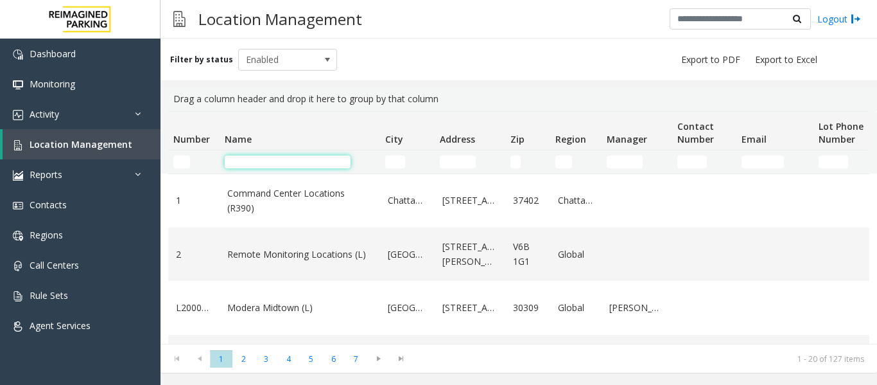
click at [270, 164] on input "Name Filter" at bounding box center [288, 161] width 126 height 13
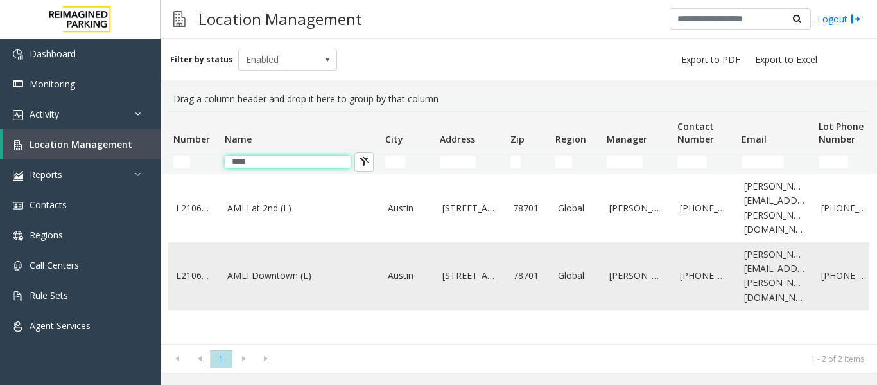
type input "****"
click at [303, 269] on link "AMLI Downtown (L)" at bounding box center [299, 276] width 145 height 14
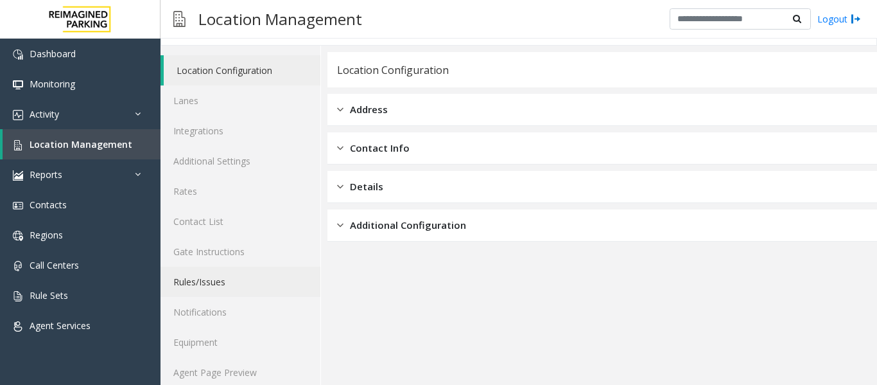
scroll to position [39, 0]
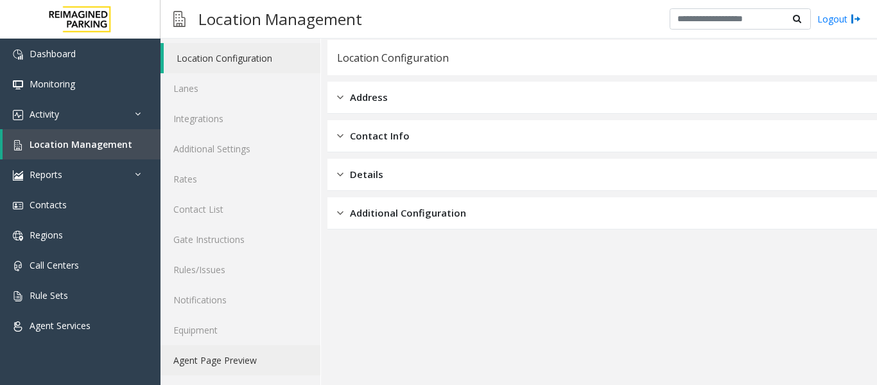
click at [245, 356] on link "Agent Page Preview" at bounding box center [241, 360] width 160 height 30
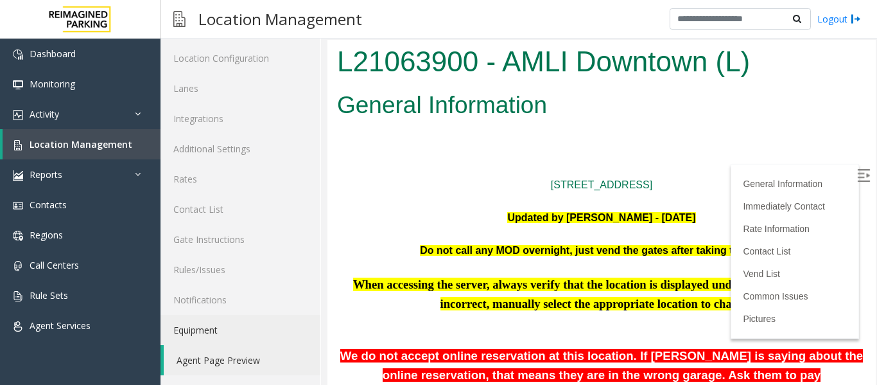
click at [858, 170] on img at bounding box center [864, 175] width 13 height 13
drag, startPoint x: 859, startPoint y: 74, endPoint x: 1188, endPoint y: 73, distance: 328.9
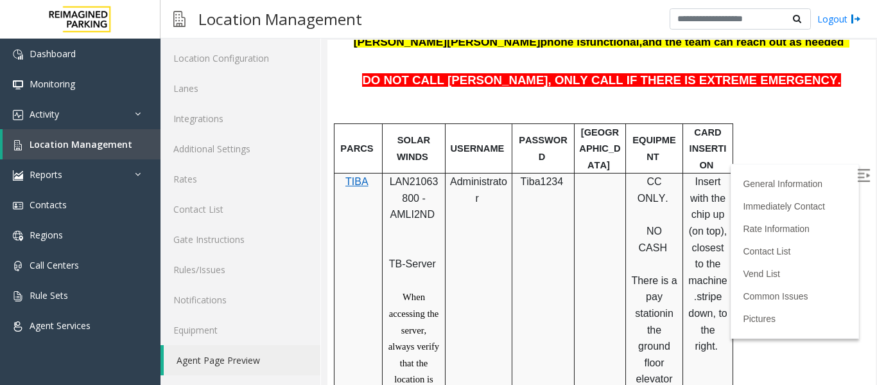
scroll to position [450, 0]
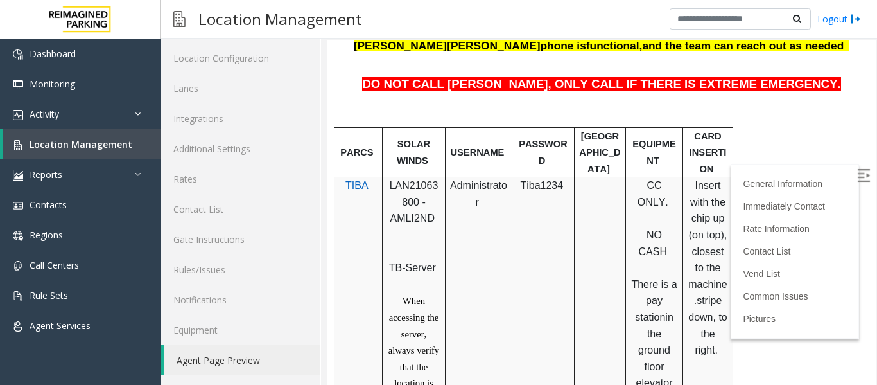
click at [402, 186] on span "LAN21063800 - AMLI2ND" at bounding box center [414, 202] width 49 height 44
copy span "LAN21063800"
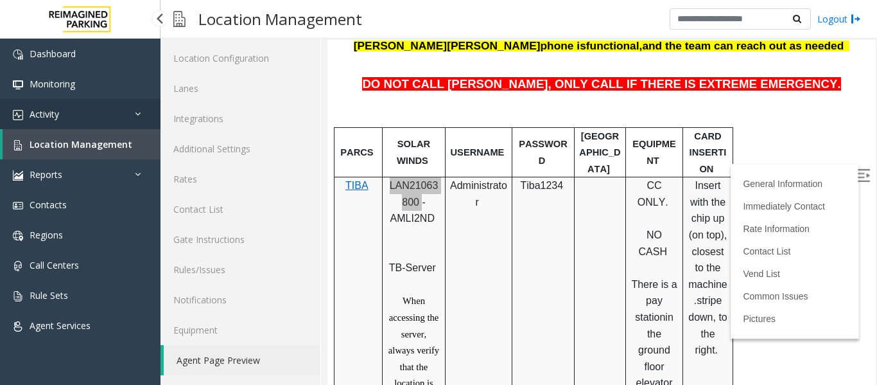
click at [101, 107] on link "Activity" at bounding box center [80, 114] width 161 height 30
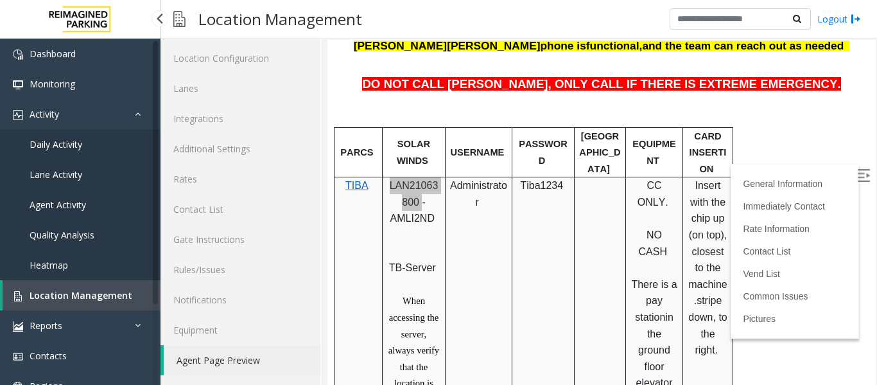
click at [71, 207] on span "Agent Activity" at bounding box center [58, 204] width 57 height 12
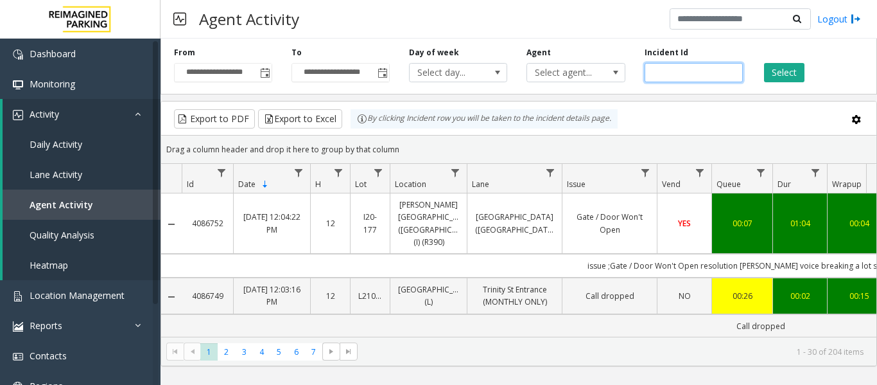
click at [691, 75] on input "number" at bounding box center [694, 72] width 98 height 19
paste input "*******"
click at [782, 73] on button "Select" at bounding box center [784, 72] width 40 height 19
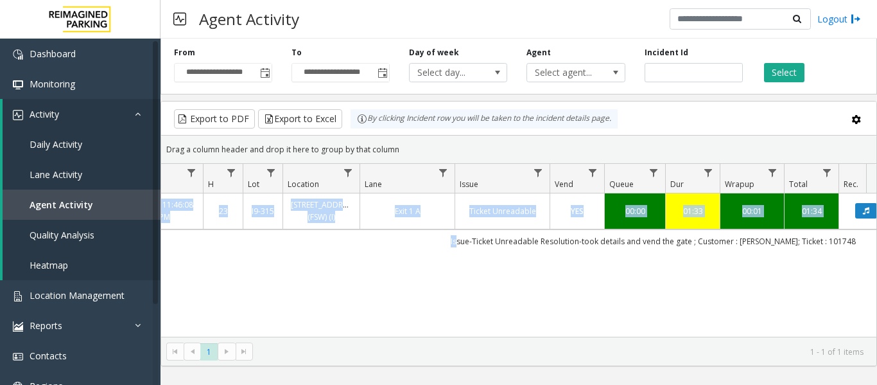
scroll to position [0, 268]
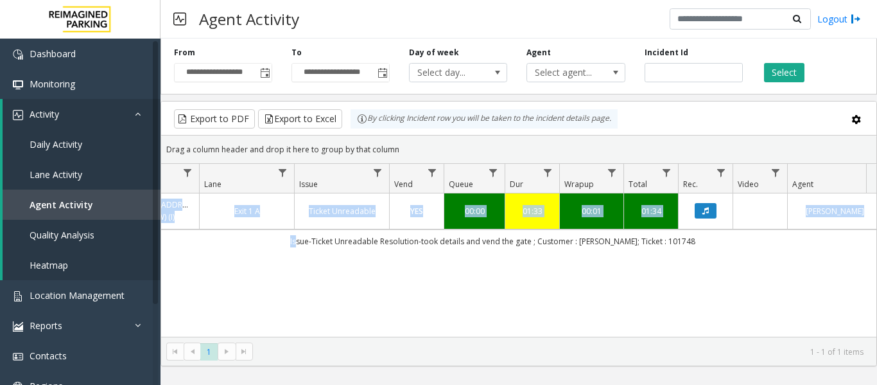
drag, startPoint x: 579, startPoint y: 243, endPoint x: 811, endPoint y: 256, distance: 231.6
click at [811, 256] on div "4084811 Sep 23, 2025 11:46:08 PM 23 I9-315 315 Front Street West (FSW) (I) Exit…" at bounding box center [519, 273] width 716 height 161
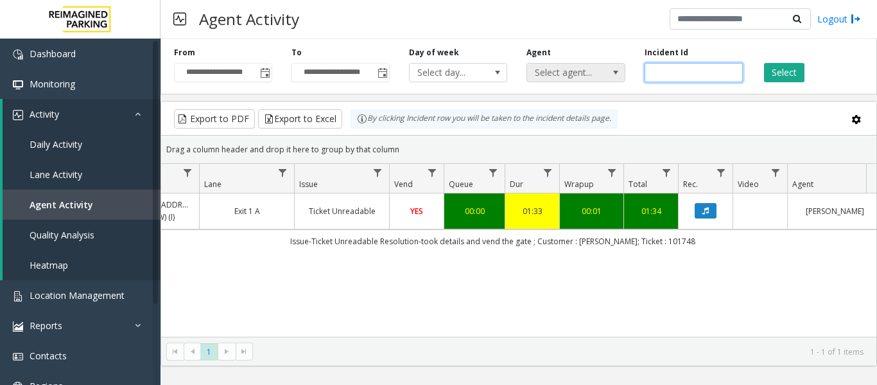
drag, startPoint x: 709, startPoint y: 71, endPoint x: 624, endPoint y: 75, distance: 84.9
click at [624, 75] on div "**********" at bounding box center [519, 63] width 717 height 61
paste input "number"
click at [782, 75] on button "Select" at bounding box center [784, 72] width 40 height 19
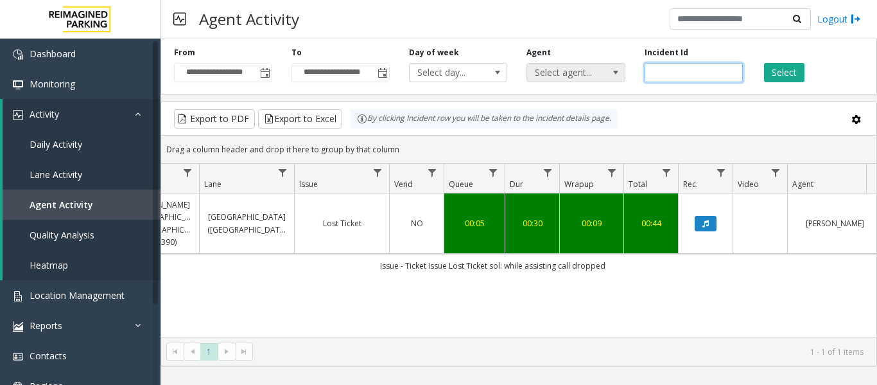
drag, startPoint x: 711, startPoint y: 69, endPoint x: 613, endPoint y: 76, distance: 98.5
click at [613, 76] on div "**********" at bounding box center [519, 63] width 717 height 61
paste input "number"
click at [791, 74] on button "Select" at bounding box center [784, 72] width 40 height 19
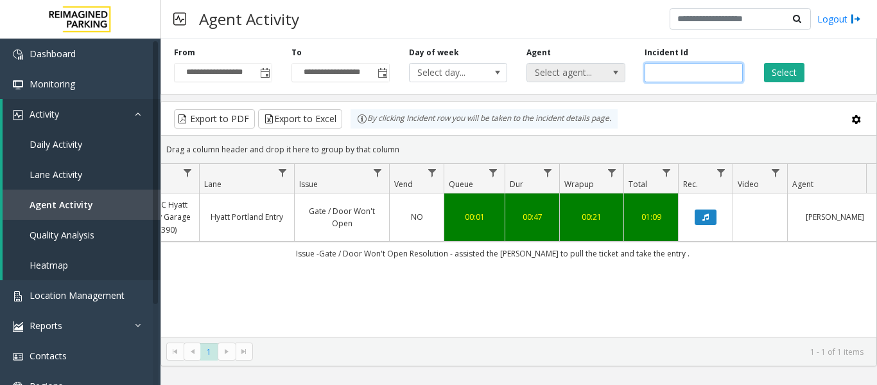
drag, startPoint x: 690, startPoint y: 73, endPoint x: 620, endPoint y: 78, distance: 70.3
click at [620, 78] on div "**********" at bounding box center [519, 63] width 717 height 61
paste input "number"
click at [786, 70] on button "Select" at bounding box center [784, 72] width 40 height 19
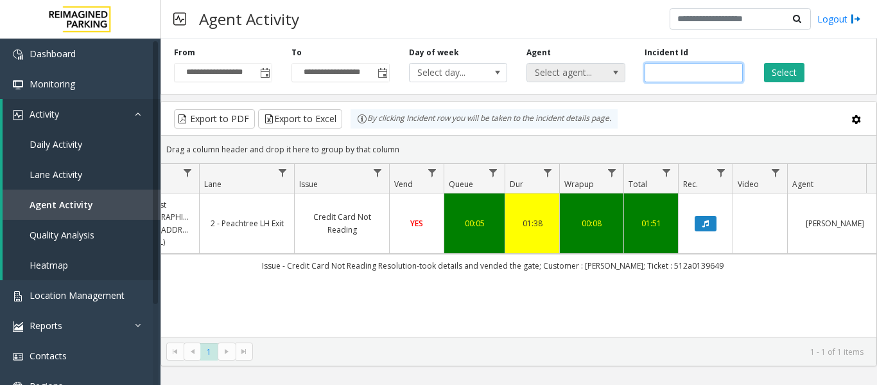
drag, startPoint x: 708, startPoint y: 76, endPoint x: 556, endPoint y: 71, distance: 151.7
click at [556, 71] on div "**********" at bounding box center [519, 63] width 717 height 61
paste input "number"
click at [780, 75] on button "Select" at bounding box center [784, 72] width 40 height 19
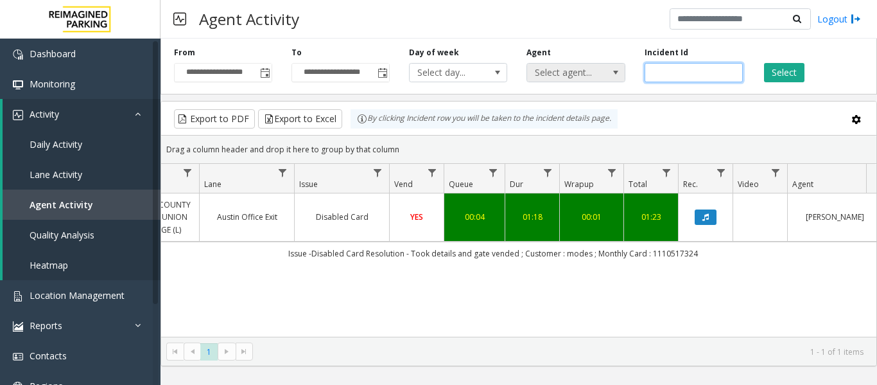
drag, startPoint x: 700, startPoint y: 73, endPoint x: 610, endPoint y: 69, distance: 90.0
click at [610, 69] on div "**********" at bounding box center [519, 63] width 717 height 61
paste input "number"
click at [784, 70] on button "Select" at bounding box center [784, 72] width 40 height 19
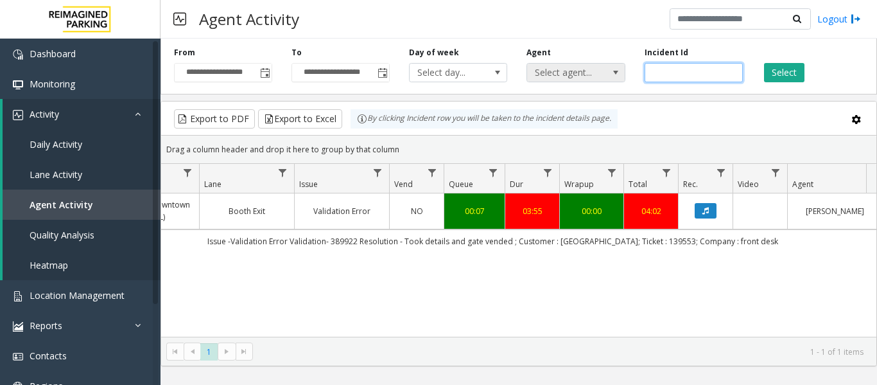
drag, startPoint x: 692, startPoint y: 71, endPoint x: 612, endPoint y: 80, distance: 80.8
click at [612, 80] on div "**********" at bounding box center [519, 63] width 717 height 61
paste input "number"
click at [780, 69] on button "Select" at bounding box center [784, 72] width 40 height 19
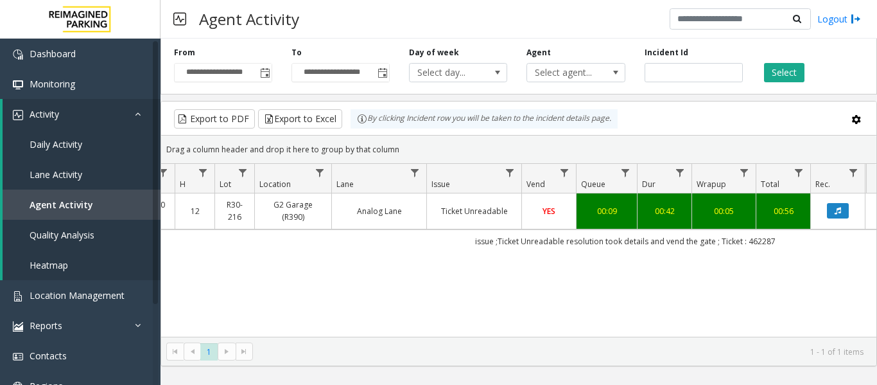
scroll to position [0, 130]
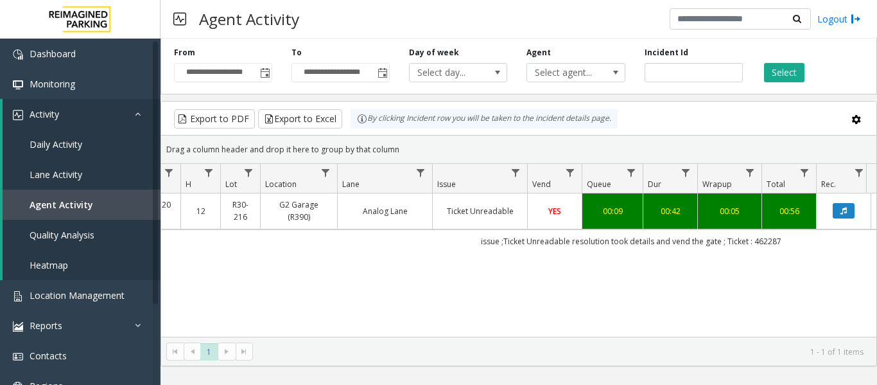
drag, startPoint x: 650, startPoint y: 238, endPoint x: 298, endPoint y: 241, distance: 352.0
click at [298, 241] on td "issue ;Ticket Unreadable resolution took details and vend the gate ; Ticket : 4…" at bounding box center [631, 240] width 1158 height 23
click at [394, 272] on div "4085992 Sep 25, 2025 12:24:20 PM 12 R30-216 G2 Garage (R390) Analog Lane Ticket…" at bounding box center [519, 273] width 716 height 161
drag, startPoint x: 698, startPoint y: 68, endPoint x: 610, endPoint y: 71, distance: 88.0
click at [610, 71] on div "**********" at bounding box center [519, 63] width 717 height 61
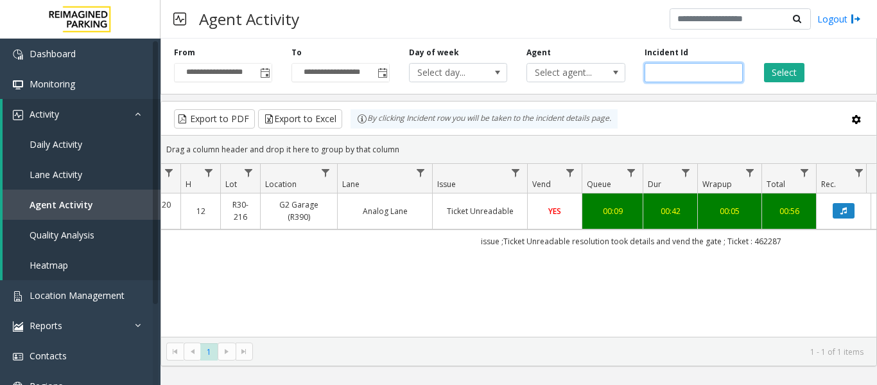
paste input "number"
click at [785, 77] on button "Select" at bounding box center [784, 72] width 40 height 19
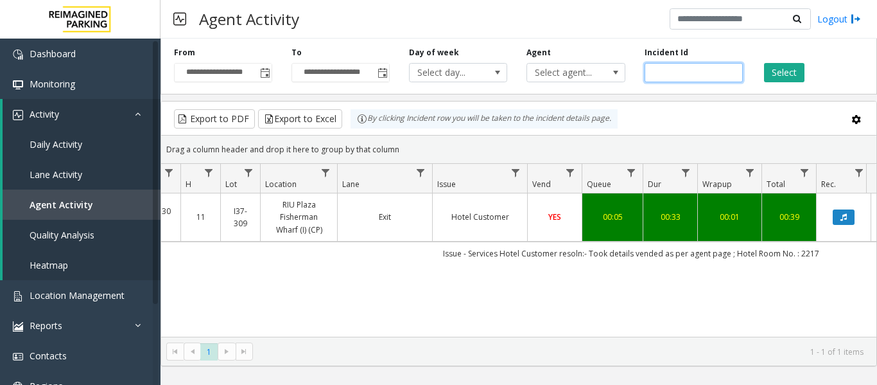
drag, startPoint x: 696, startPoint y: 75, endPoint x: 631, endPoint y: 80, distance: 65.7
click at [631, 80] on div "**********" at bounding box center [519, 63] width 717 height 61
paste input "number"
click at [781, 71] on button "Select" at bounding box center [784, 72] width 40 height 19
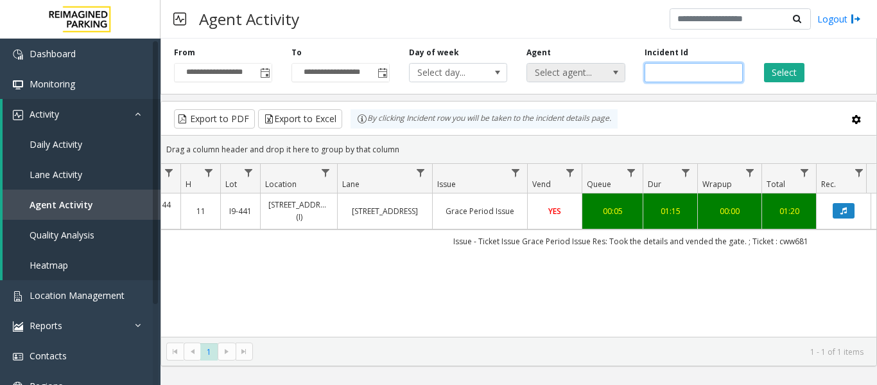
drag, startPoint x: 691, startPoint y: 67, endPoint x: 617, endPoint y: 73, distance: 73.5
click at [617, 73] on div "**********" at bounding box center [519, 63] width 717 height 61
paste input "number"
click at [789, 73] on button "Select" at bounding box center [784, 72] width 40 height 19
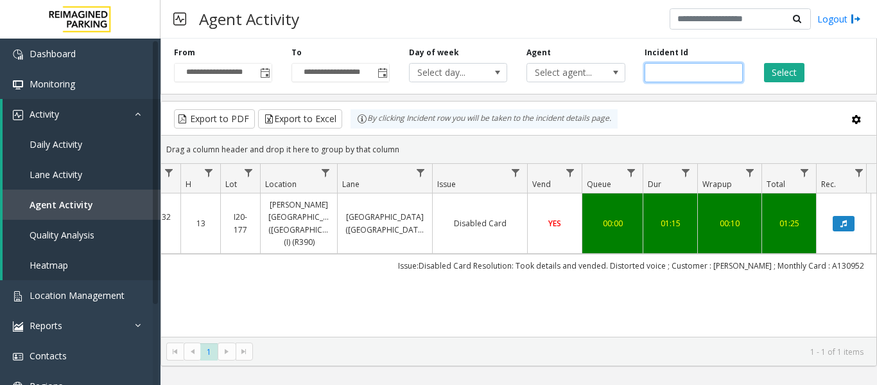
drag, startPoint x: 712, startPoint y: 76, endPoint x: 610, endPoint y: 94, distance: 103.7
click at [610, 94] on div "**********" at bounding box center [519, 63] width 717 height 61
paste input "number"
click at [784, 69] on button "Select" at bounding box center [784, 72] width 40 height 19
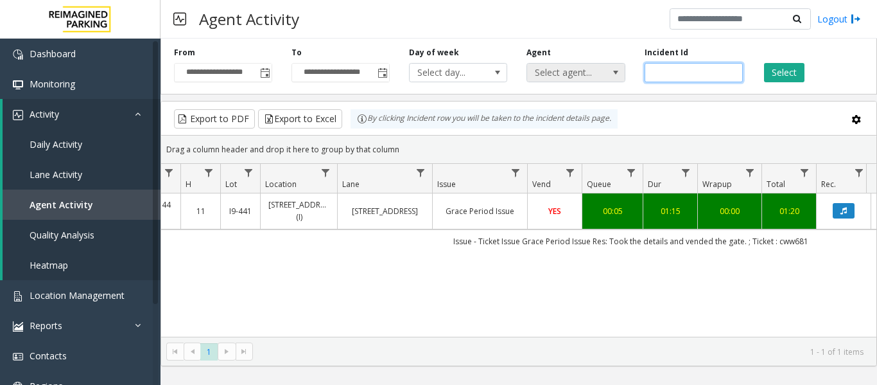
drag, startPoint x: 715, startPoint y: 71, endPoint x: 622, endPoint y: 71, distance: 93.1
click at [622, 71] on div "**********" at bounding box center [519, 63] width 717 height 61
paste input "number"
click at [790, 75] on button "Select" at bounding box center [784, 72] width 40 height 19
drag, startPoint x: 712, startPoint y: 69, endPoint x: 641, endPoint y: 74, distance: 71.4
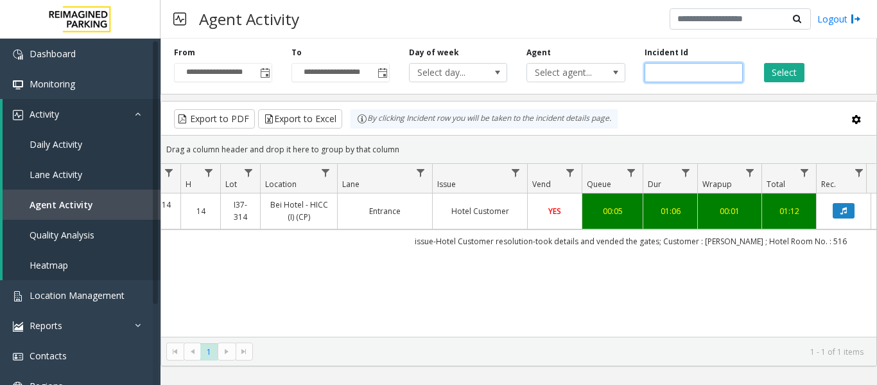
click at [641, 74] on div "Incident Id *******" at bounding box center [694, 64] width 118 height 35
paste input "number"
click at [792, 75] on button "Select" at bounding box center [784, 72] width 40 height 19
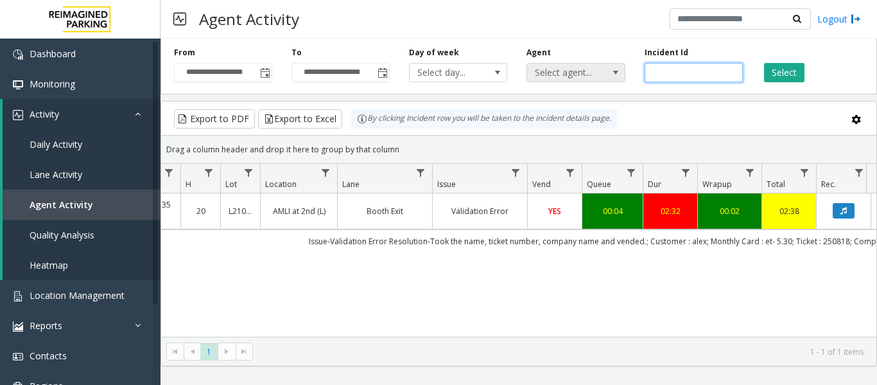
drag, startPoint x: 701, startPoint y: 72, endPoint x: 606, endPoint y: 79, distance: 94.7
click at [606, 79] on div "**********" at bounding box center [519, 63] width 717 height 61
paste input "number"
click at [800, 80] on button "Select" at bounding box center [784, 72] width 40 height 19
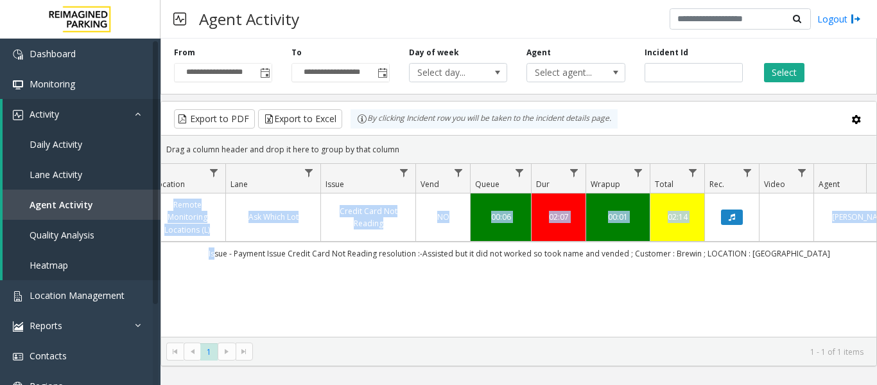
scroll to position [0, 302]
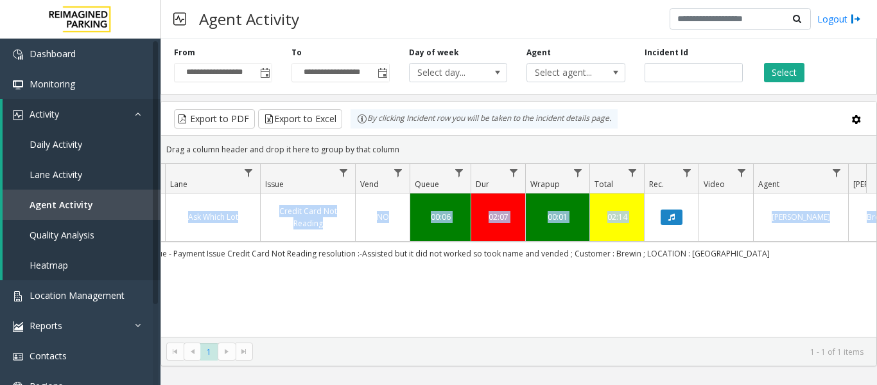
drag, startPoint x: 330, startPoint y: 254, endPoint x: 719, endPoint y: 279, distance: 390.1
click at [719, 279] on div "4085553 Sep 24, 2025 07:40:25 PM 19 2 Remote Monitoring Locations (L) Ask Which…" at bounding box center [519, 273] width 716 height 161
click at [587, 313] on div "4085553 Sep 24, 2025 07:40:25 PM 19 2 Remote Monitoring Locations (L) Ask Which…" at bounding box center [519, 273] width 716 height 161
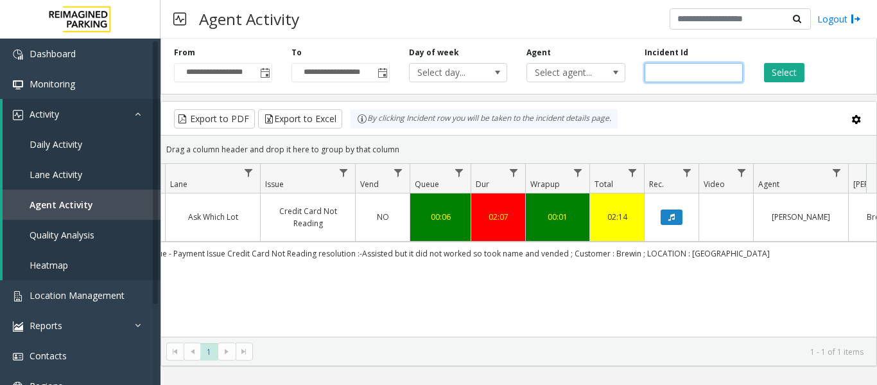
drag, startPoint x: 714, startPoint y: 71, endPoint x: 643, endPoint y: 77, distance: 71.5
click at [643, 77] on div "Incident Id *******" at bounding box center [694, 64] width 118 height 35
paste input "number"
click at [775, 62] on div "Select" at bounding box center [812, 64] width 118 height 35
click at [780, 73] on button "Select" at bounding box center [784, 72] width 40 height 19
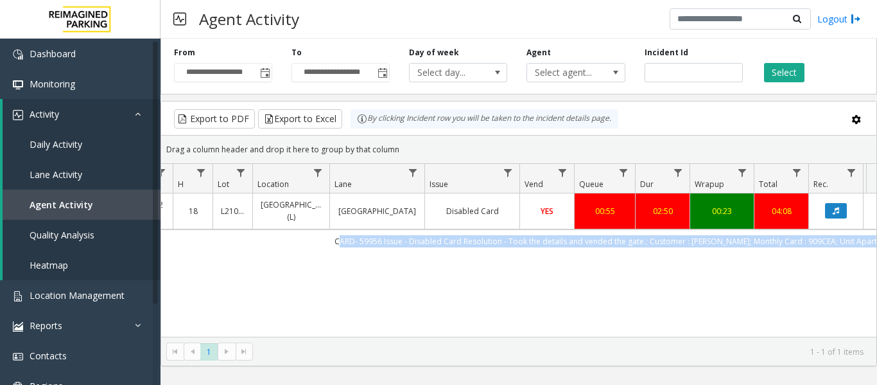
scroll to position [0, 86]
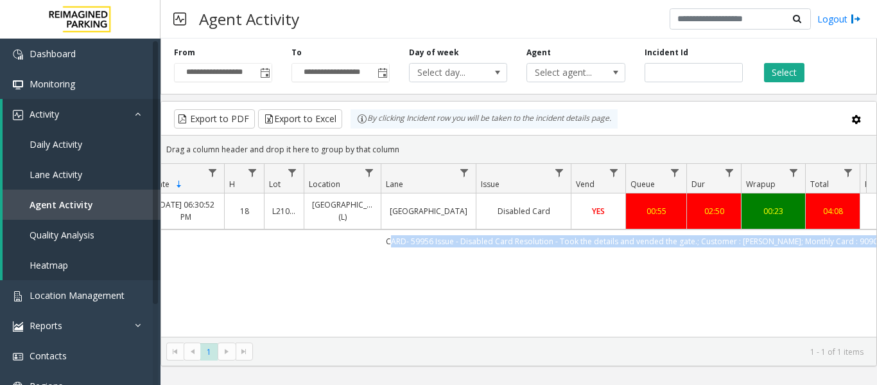
drag, startPoint x: 741, startPoint y: 242, endPoint x: 258, endPoint y: 247, distance: 482.4
click at [258, 247] on td "CARD- 59956 Issue - Disabled Card Resolution - Took the details and vended the …" at bounding box center [675, 240] width 1158 height 23
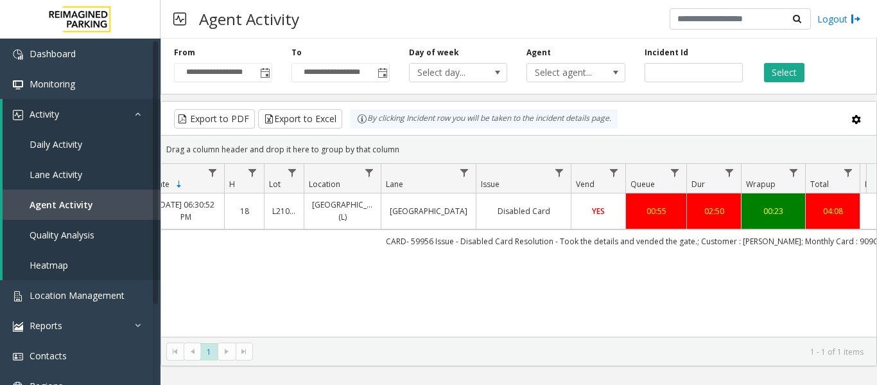
click at [276, 273] on div "4086329 Sep 25, 2025 06:30:52 PM 18 L21079900 Courier Square (L) Columbus St Ex…" at bounding box center [519, 273] width 716 height 161
drag, startPoint x: 702, startPoint y: 71, endPoint x: 608, endPoint y: 70, distance: 94.4
click at [608, 70] on div "**********" at bounding box center [519, 63] width 717 height 61
paste input "number"
click at [801, 75] on button "Select" at bounding box center [784, 72] width 40 height 19
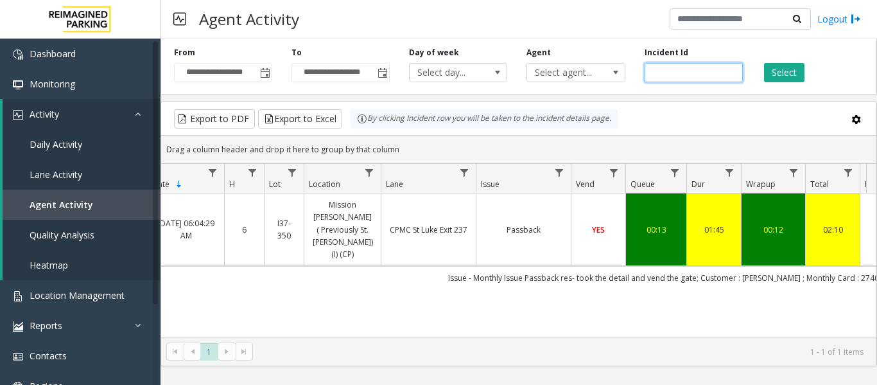
drag, startPoint x: 694, startPoint y: 67, endPoint x: 626, endPoint y: 70, distance: 68.2
click at [626, 70] on div "**********" at bounding box center [519, 63] width 717 height 61
paste input "number"
click at [806, 70] on div "Select" at bounding box center [812, 64] width 118 height 35
click at [798, 71] on button "Select" at bounding box center [784, 72] width 40 height 19
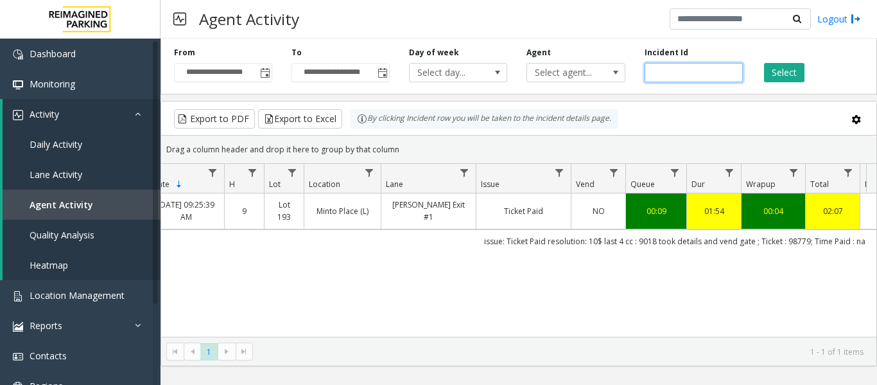
drag, startPoint x: 700, startPoint y: 76, endPoint x: 623, endPoint y: 84, distance: 76.8
click at [623, 84] on div "**********" at bounding box center [519, 63] width 717 height 61
paste input "number"
click at [781, 76] on button "Select" at bounding box center [784, 72] width 40 height 19
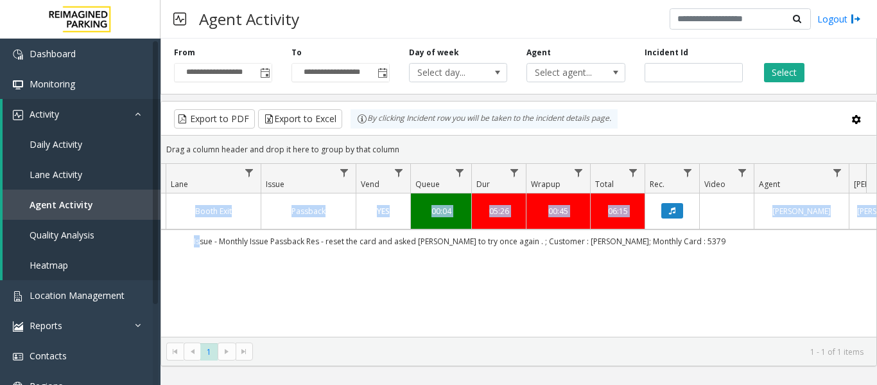
scroll to position [0, 344]
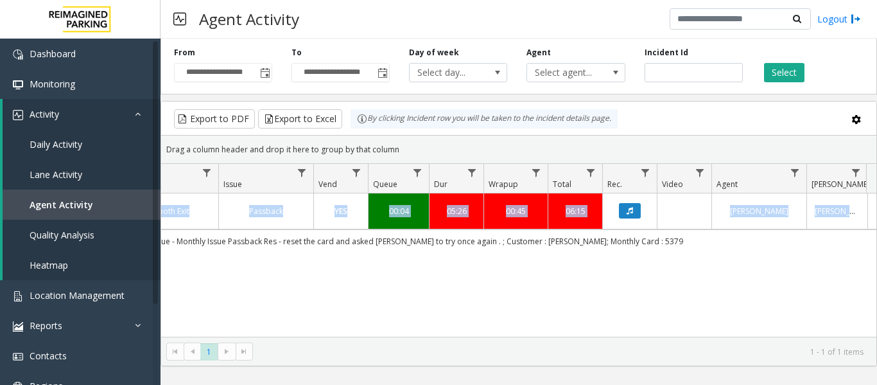
drag, startPoint x: 430, startPoint y: 242, endPoint x: 737, endPoint y: 263, distance: 307.8
click at [737, 263] on div "4084942 Sep 24, 2025 08:31:04 AM 8 L21063900 AMLI Downtown (L) Booth Exit Passb…" at bounding box center [519, 273] width 716 height 161
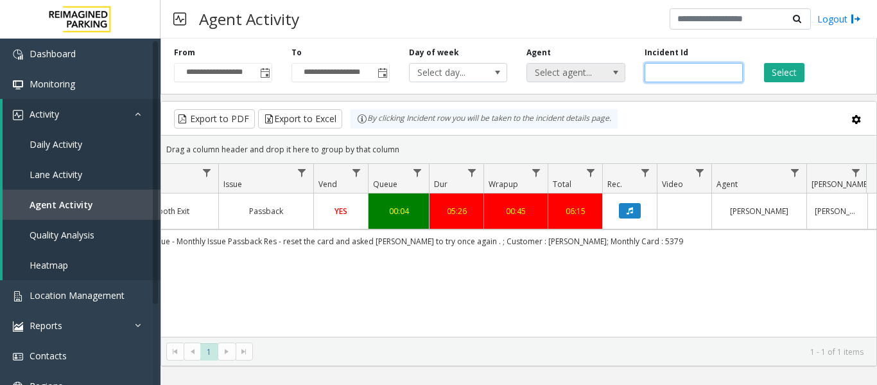
drag, startPoint x: 699, startPoint y: 71, endPoint x: 602, endPoint y: 71, distance: 97.0
click at [602, 71] on div "**********" at bounding box center [519, 63] width 717 height 61
paste input "number"
click at [799, 76] on button "Select" at bounding box center [784, 72] width 40 height 19
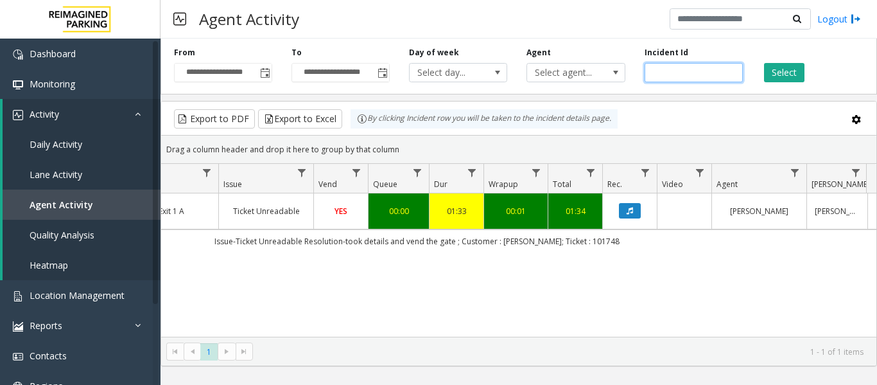
drag, startPoint x: 707, startPoint y: 73, endPoint x: 604, endPoint y: 85, distance: 103.6
click at [604, 85] on div "**********" at bounding box center [519, 63] width 717 height 61
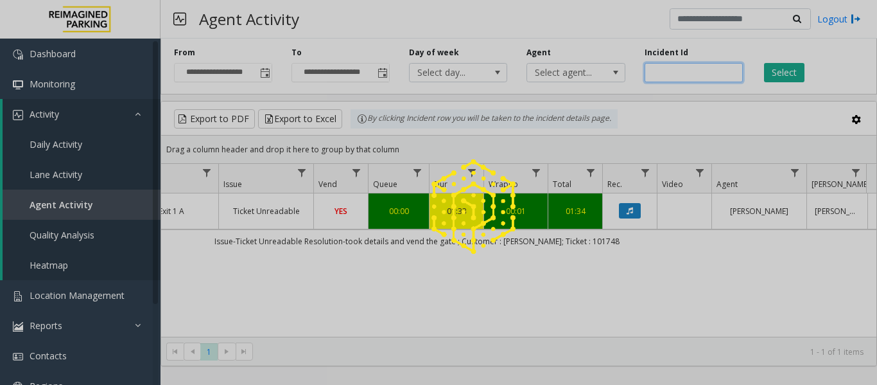
paste input "number"
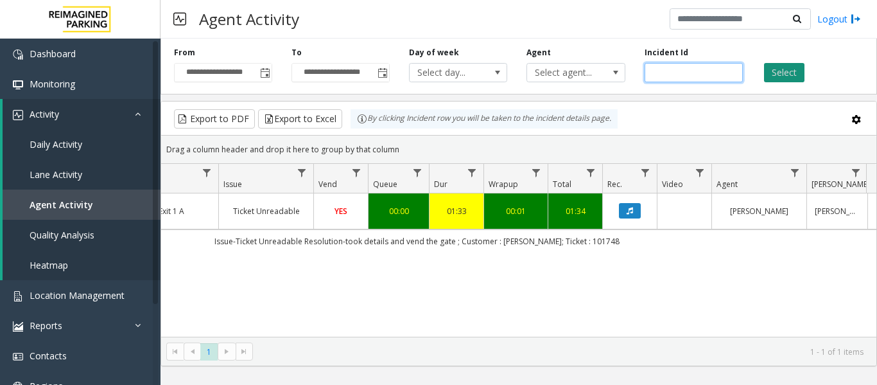
type input "*******"
click at [777, 75] on button "Select" at bounding box center [784, 72] width 40 height 19
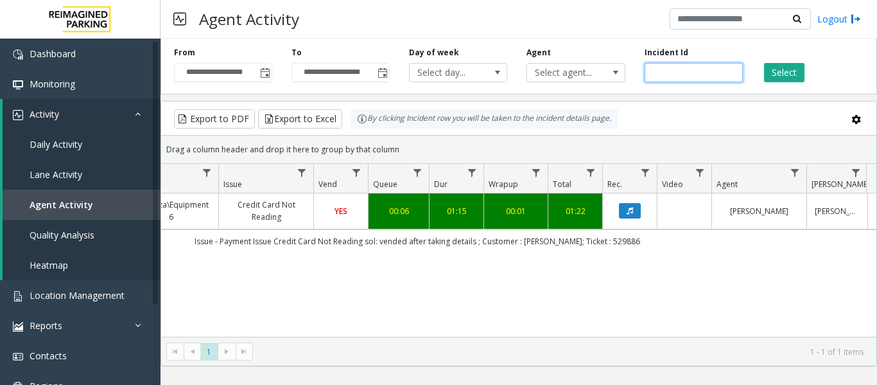
drag, startPoint x: 682, startPoint y: 74, endPoint x: 515, endPoint y: 76, distance: 167.0
click at [515, 76] on div "**********" at bounding box center [519, 63] width 717 height 61
click at [731, 282] on div "4086581 Sep 26, 2025 02:37:02 AM 2 R21-1 Monterey Regional Airport (R390) Exit …" at bounding box center [519, 273] width 716 height 161
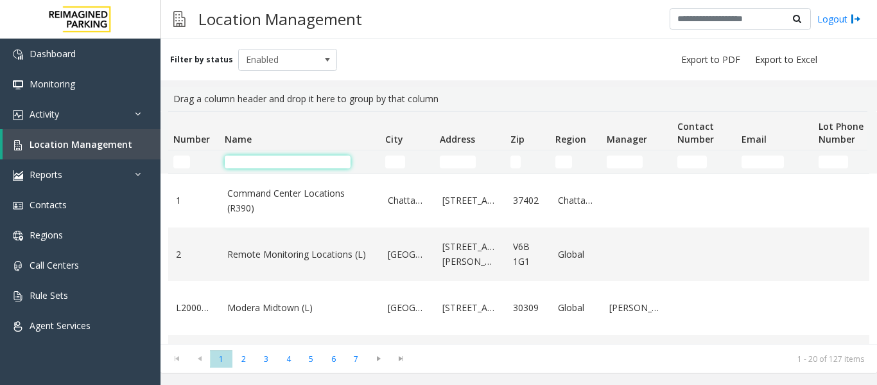
click at [267, 161] on input "Name Filter" at bounding box center [288, 161] width 126 height 13
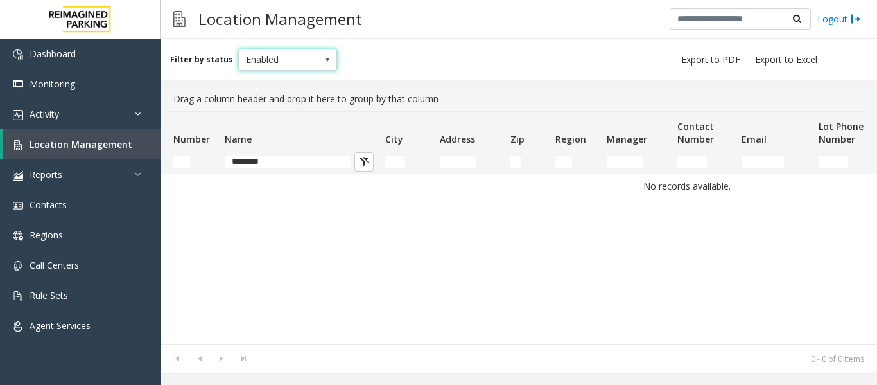
click at [282, 50] on span "Enabled" at bounding box center [278, 59] width 78 height 21
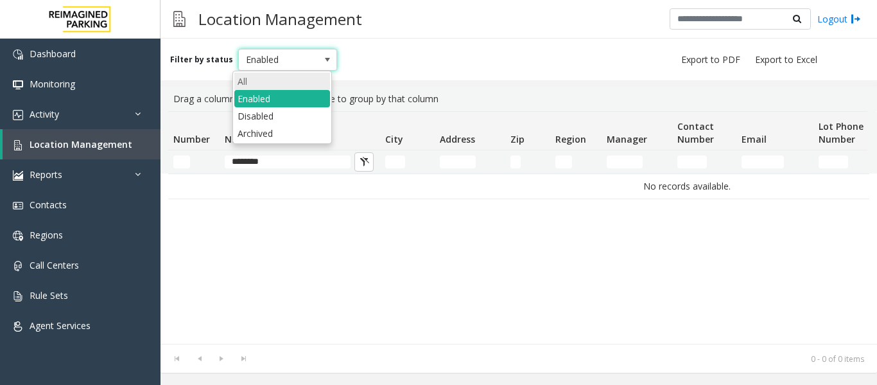
click at [283, 81] on li "All" at bounding box center [282, 81] width 96 height 17
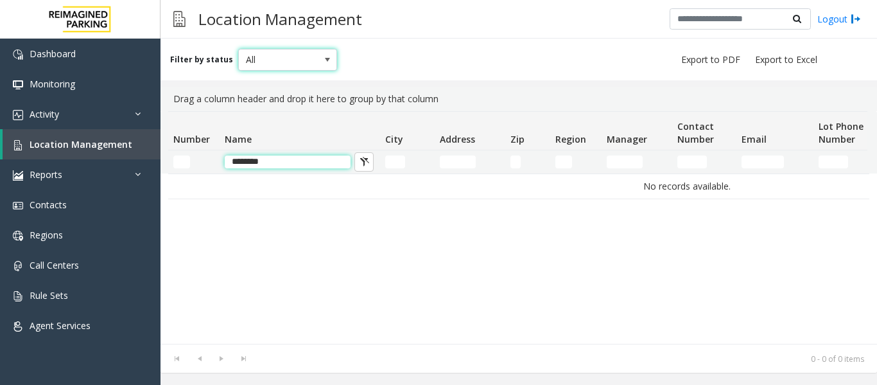
click at [305, 156] on input "********" at bounding box center [288, 161] width 126 height 13
type input "*"
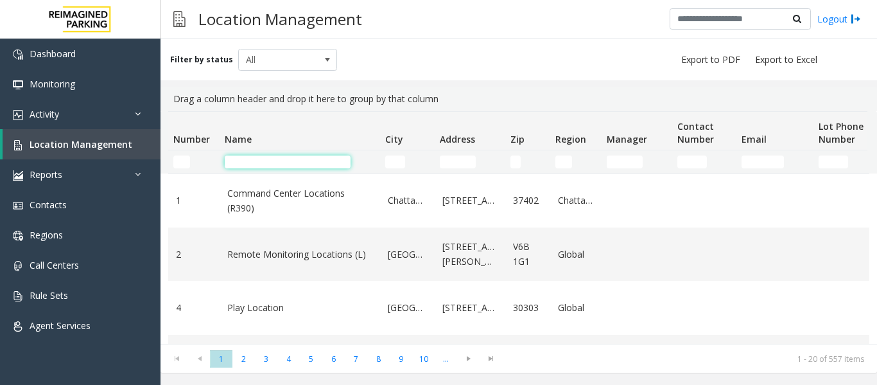
click at [337, 163] on input "Name Filter" at bounding box center [288, 161] width 126 height 13
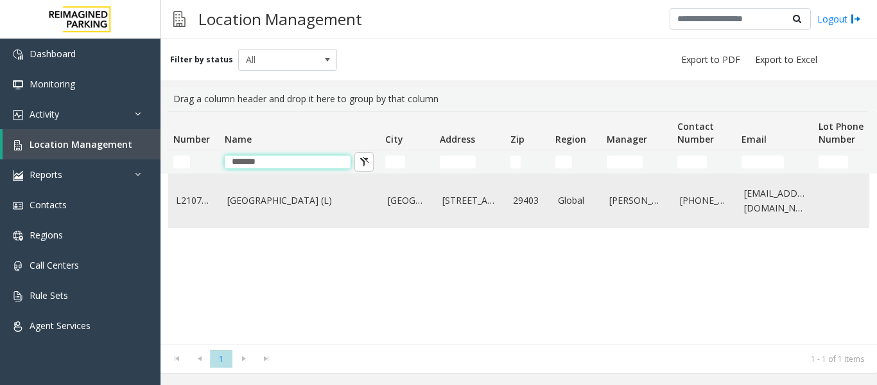
type input "*******"
click at [339, 203] on link "Courier Square (L)" at bounding box center [299, 200] width 145 height 14
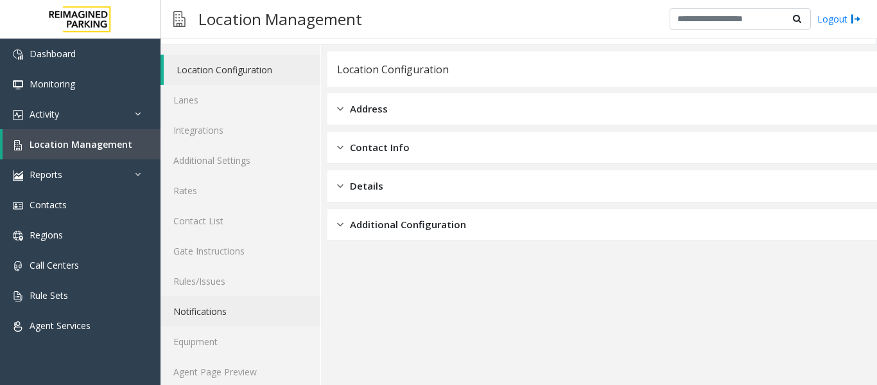
scroll to position [39, 0]
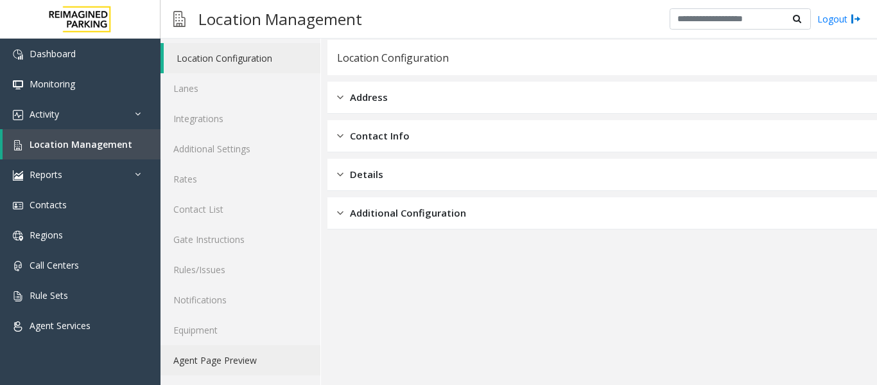
click at [286, 357] on link "Agent Page Preview" at bounding box center [241, 360] width 160 height 30
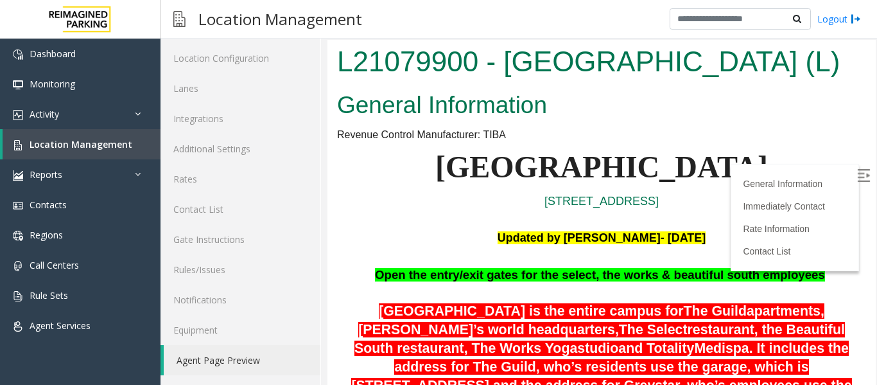
click at [858, 177] on img at bounding box center [864, 175] width 13 height 13
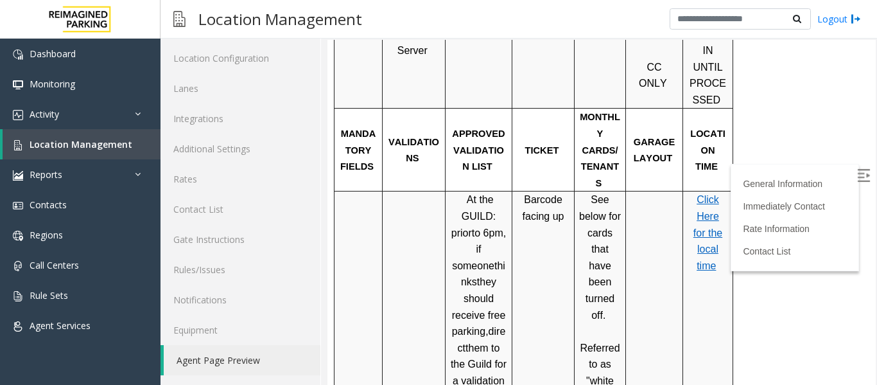
scroll to position [964, 0]
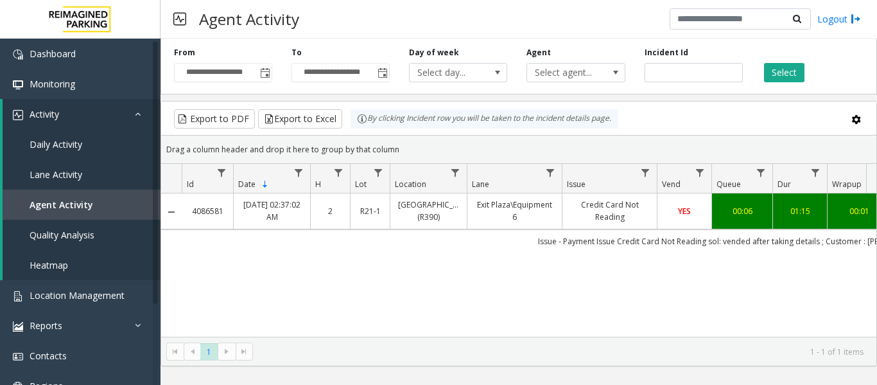
scroll to position [0, 344]
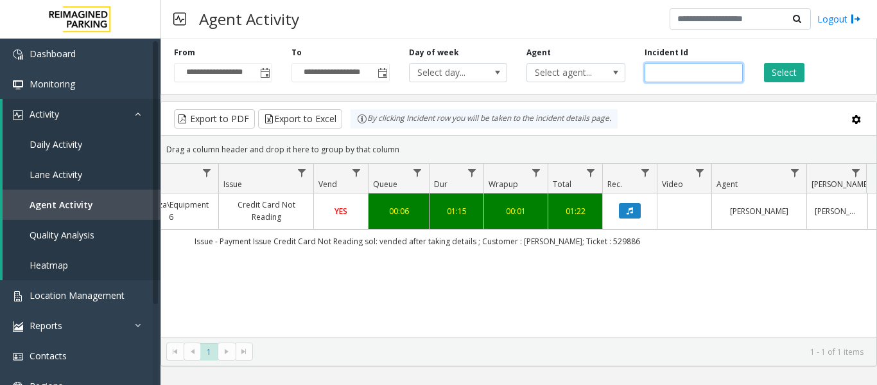
drag, startPoint x: 705, startPoint y: 69, endPoint x: 538, endPoint y: 60, distance: 167.9
click at [538, 60] on div "**********" at bounding box center [519, 63] width 717 height 61
paste input "number"
click at [762, 71] on div "Select" at bounding box center [812, 64] width 118 height 35
click at [792, 74] on button "Select" at bounding box center [784, 72] width 40 height 19
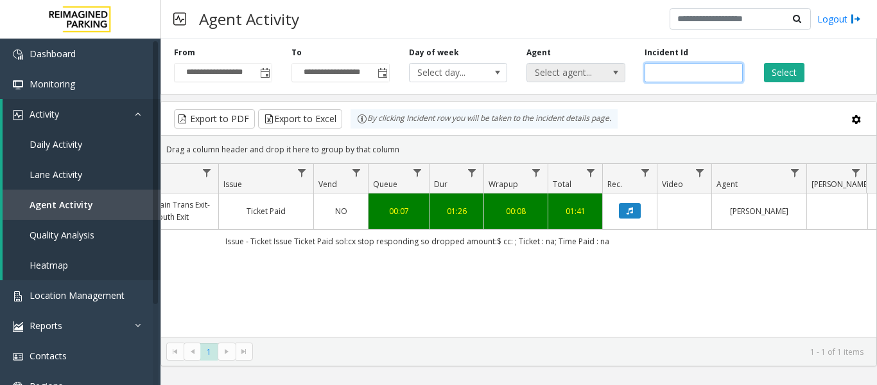
drag, startPoint x: 709, startPoint y: 71, endPoint x: 544, endPoint y: 67, distance: 164.5
click at [544, 67] on div "**********" at bounding box center [519, 63] width 717 height 61
paste input "number"
type input "*******"
click at [793, 71] on button "Select" at bounding box center [784, 72] width 40 height 19
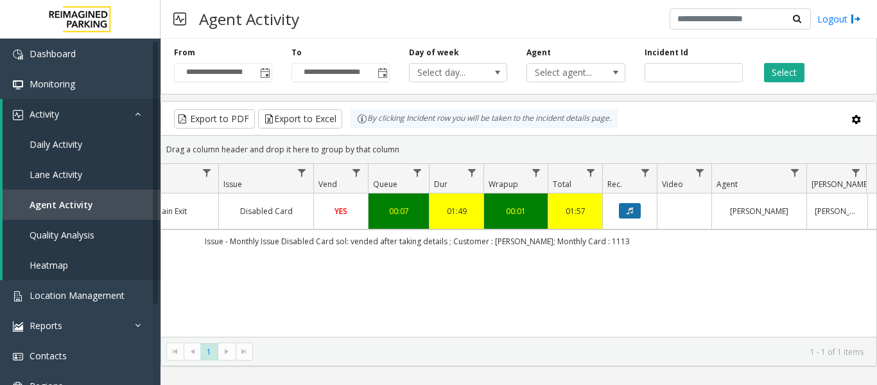
click at [626, 218] on button "Data table" at bounding box center [630, 210] width 22 height 15
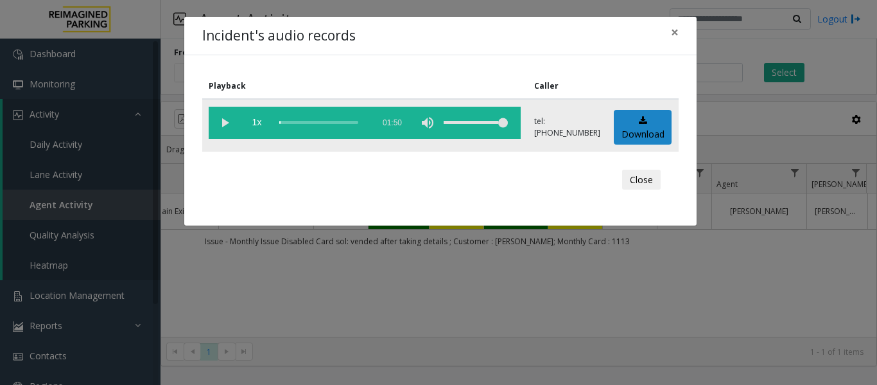
click at [229, 126] on vg-play-pause at bounding box center [225, 123] width 32 height 32
click at [662, 182] on div "Close" at bounding box center [440, 180] width 459 height 39
click at [658, 182] on button "Close" at bounding box center [641, 180] width 39 height 21
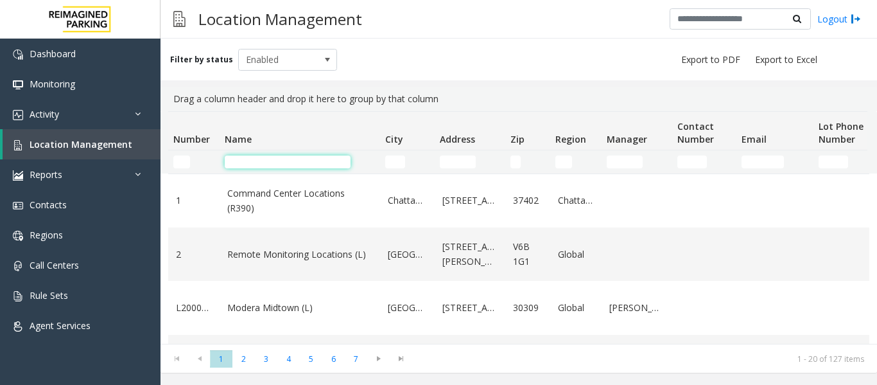
click at [300, 164] on input "Name Filter" at bounding box center [288, 161] width 126 height 13
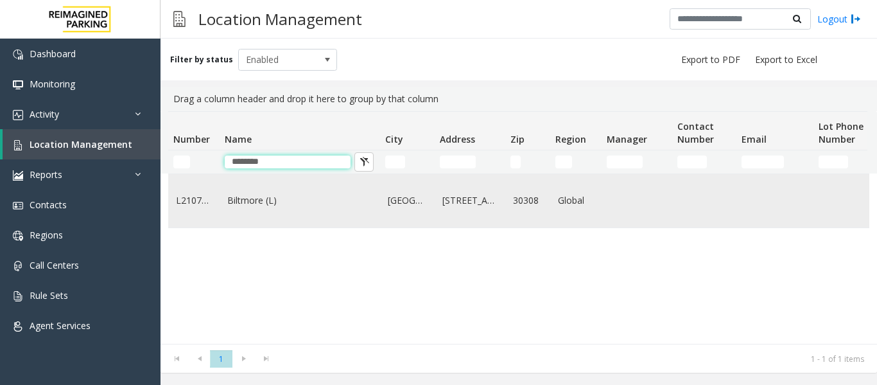
type input "********"
click at [292, 192] on td "Biltmore (L)" at bounding box center [300, 200] width 161 height 53
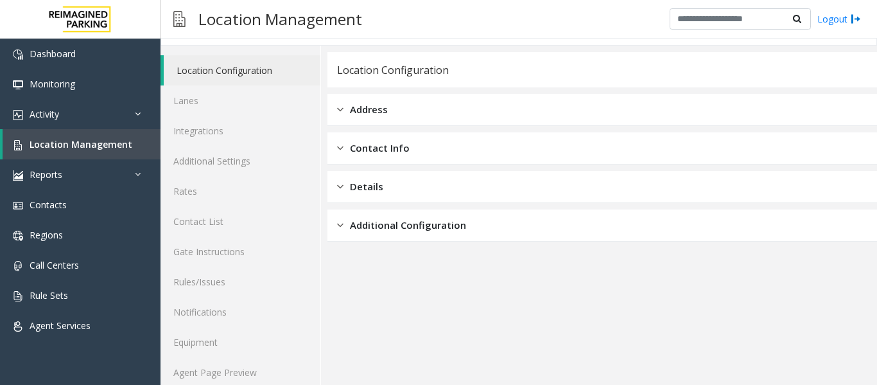
scroll to position [39, 0]
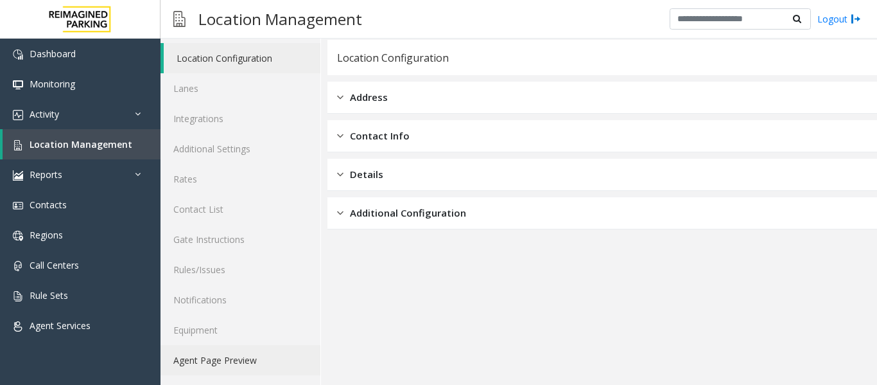
click at [262, 352] on link "Agent Page Preview" at bounding box center [241, 360] width 160 height 30
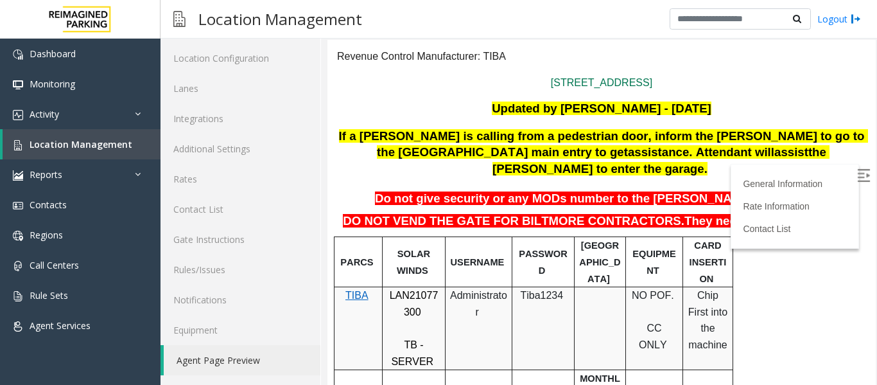
scroll to position [193, 0]
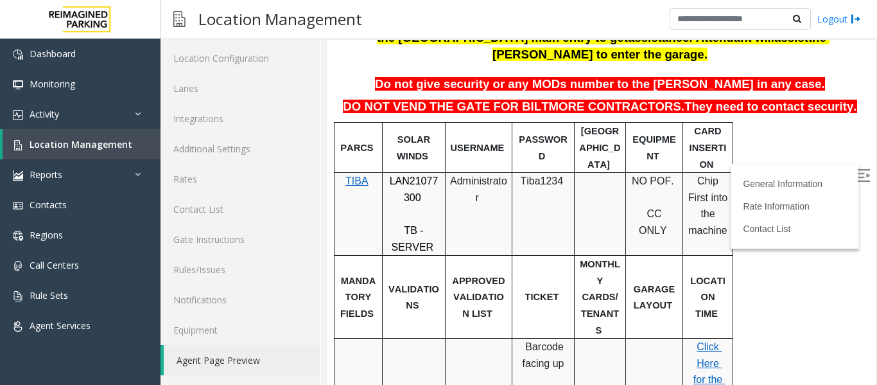
click at [400, 175] on span "LAN21077300" at bounding box center [414, 189] width 49 height 28
copy p "LAN21077300"
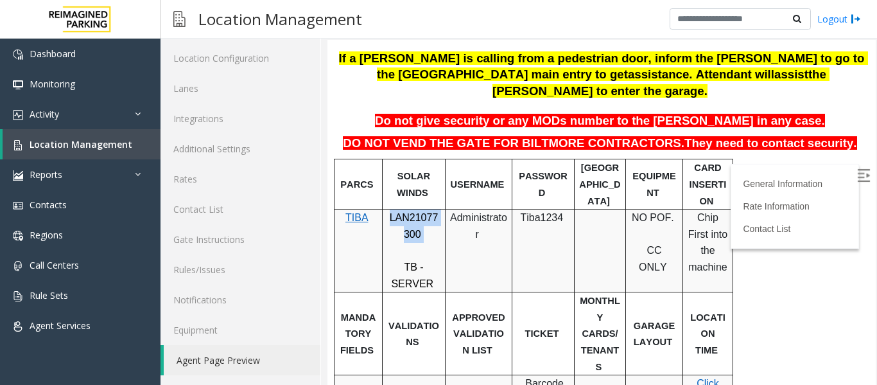
scroll to position [0, 0]
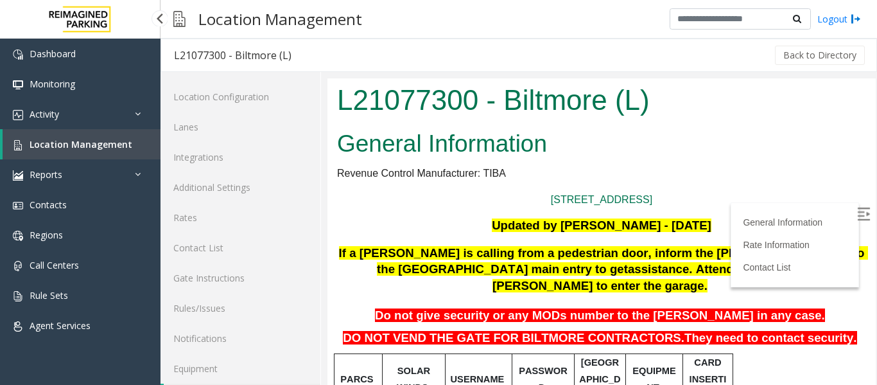
click at [112, 135] on link "Location Management" at bounding box center [82, 144] width 158 height 30
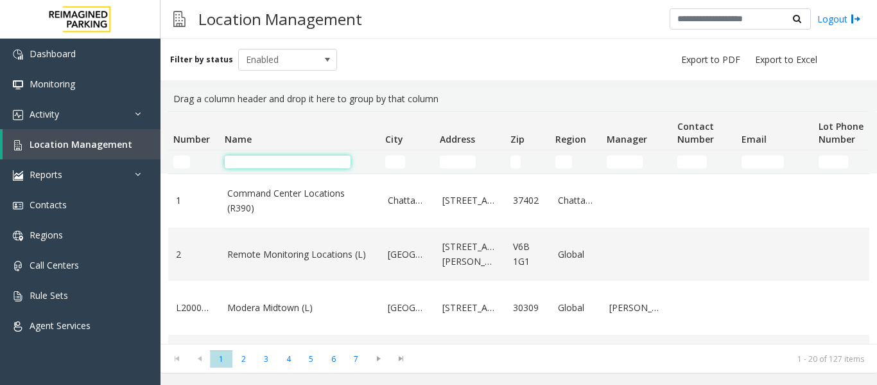
click at [253, 164] on input "Name Filter" at bounding box center [288, 161] width 126 height 13
click at [182, 155] on td "Number Filter" at bounding box center [193, 161] width 51 height 23
click at [184, 161] on input "Number Filter" at bounding box center [181, 161] width 17 height 13
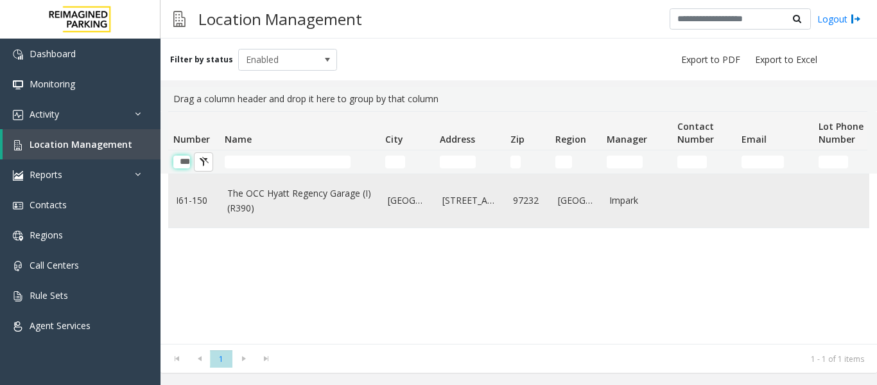
type input "***"
click at [260, 200] on link "The OCC Hyatt Regency Garage (I) (R390)" at bounding box center [299, 200] width 145 height 29
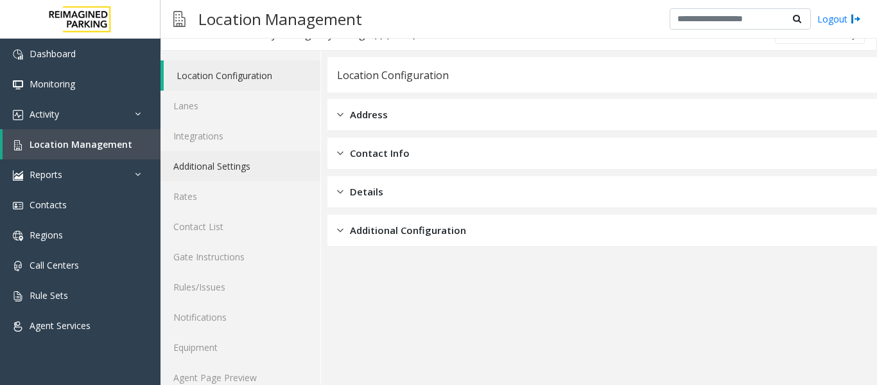
scroll to position [39, 0]
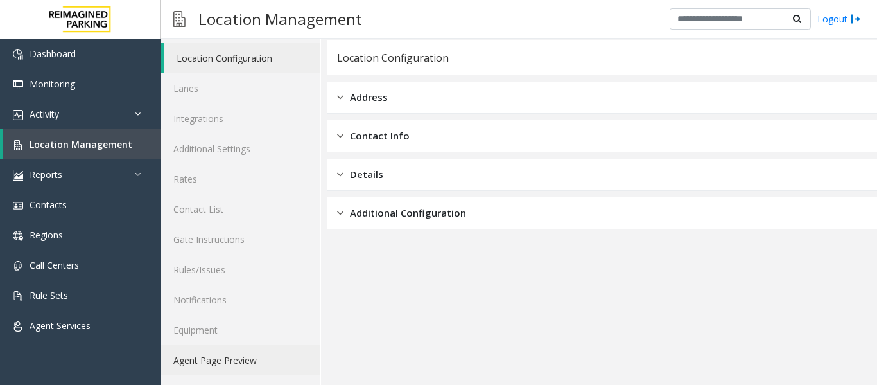
click at [233, 369] on link "Agent Page Preview" at bounding box center [241, 360] width 160 height 30
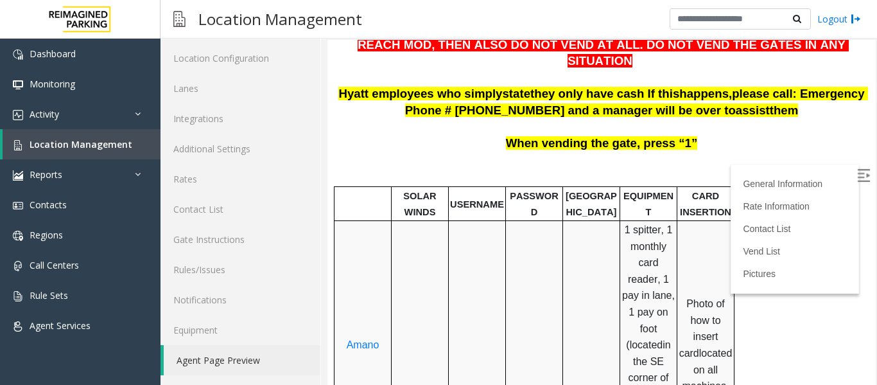
scroll to position [53, 0]
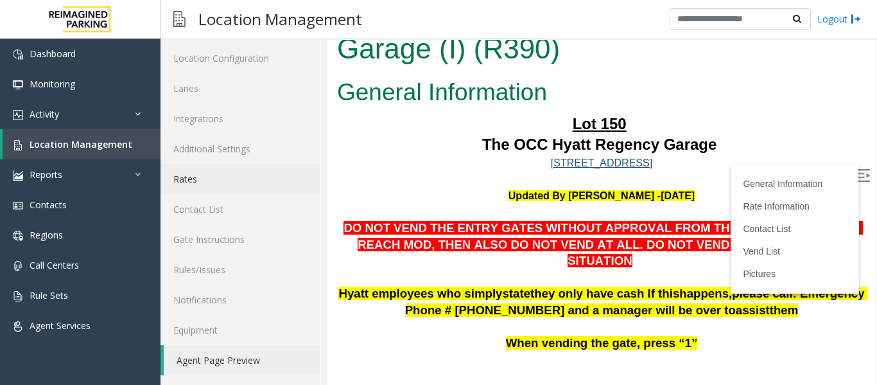
click at [207, 174] on link "Rates" at bounding box center [241, 179] width 160 height 30
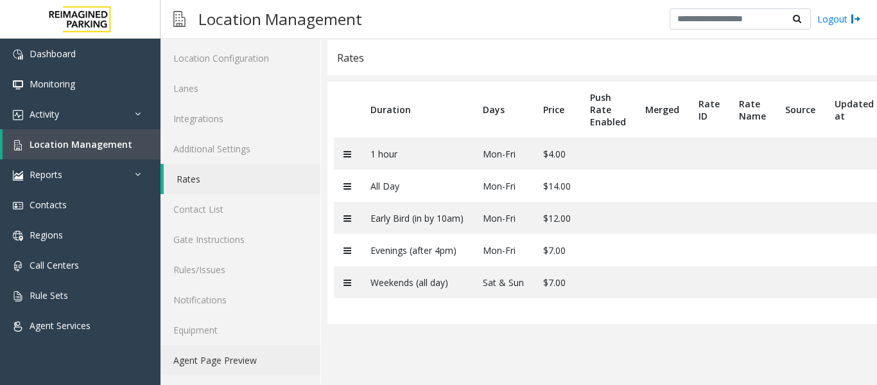
click at [251, 354] on link "Agent Page Preview" at bounding box center [241, 360] width 160 height 30
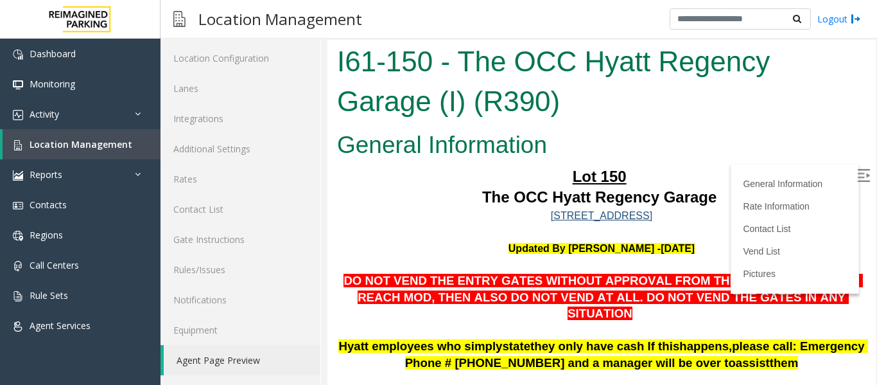
click at [858, 178] on img at bounding box center [864, 175] width 13 height 13
click at [94, 141] on span "Location Management" at bounding box center [81, 144] width 103 height 12
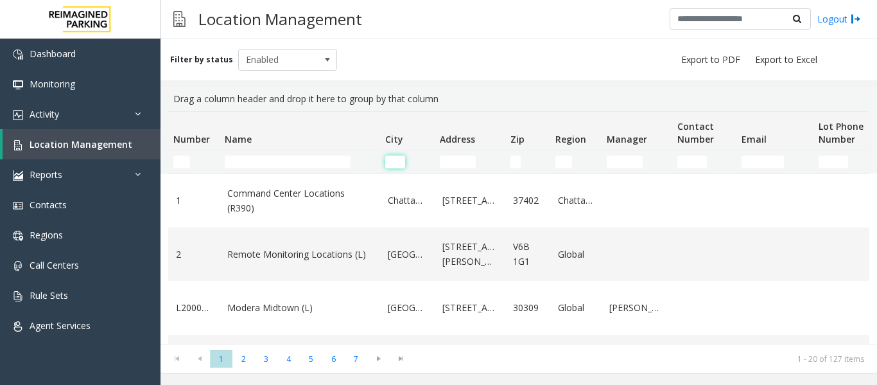
click at [395, 166] on input "City Filter" at bounding box center [395, 161] width 20 height 13
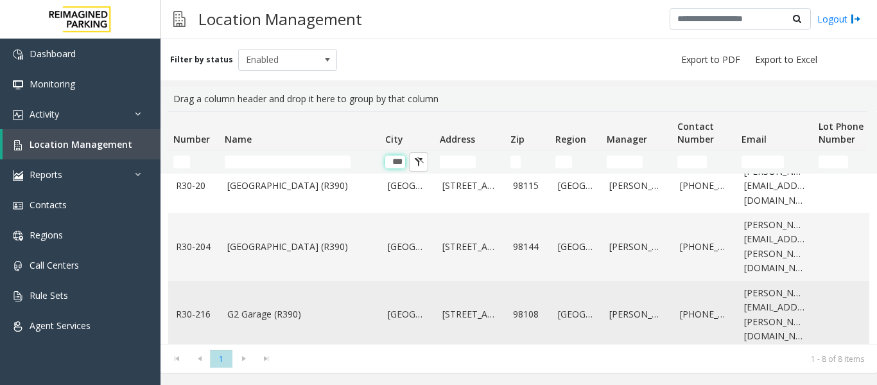
scroll to position [193, 0]
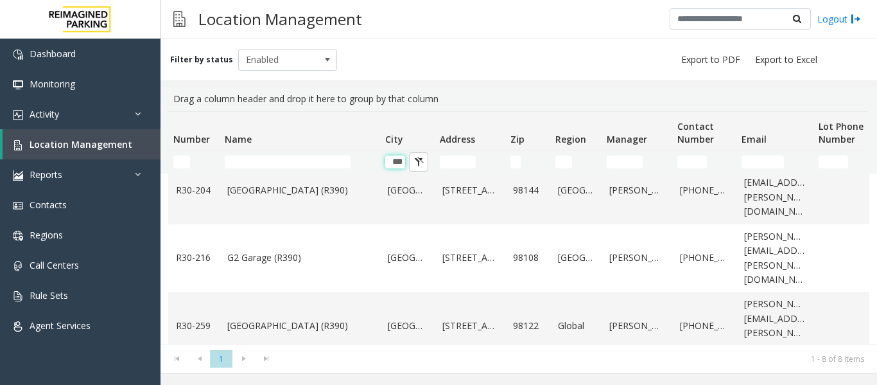
type input "***"
click at [453, 164] on input "Address Filter" at bounding box center [458, 161] width 36 height 13
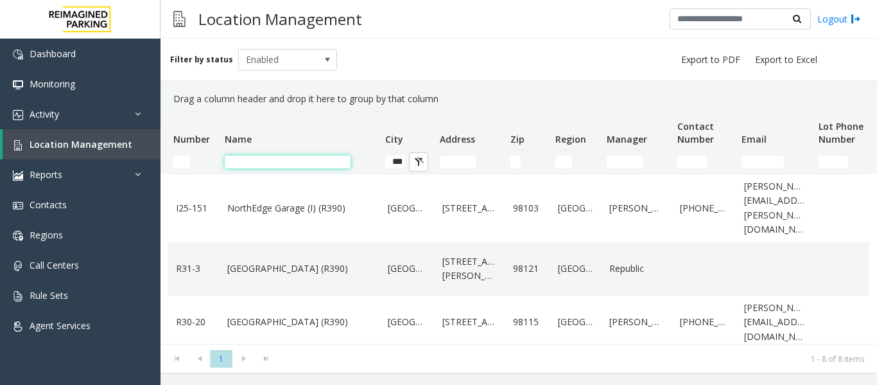
click at [271, 160] on input "Name Filter" at bounding box center [288, 161] width 126 height 13
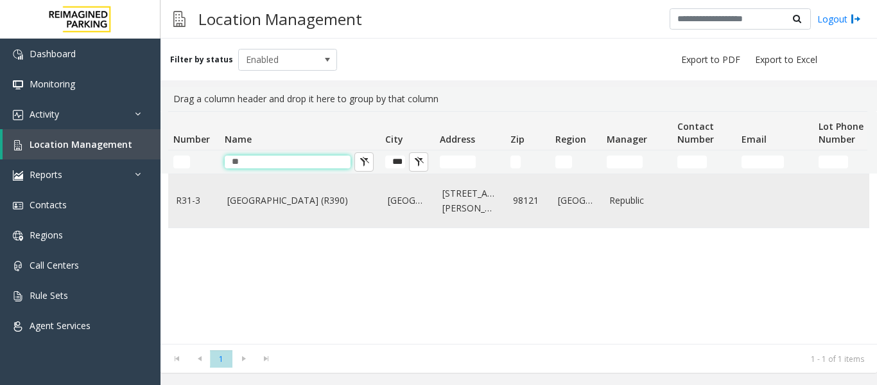
type input "*"
type input "****"
click at [248, 209] on td "Bell Street Garage (R390)" at bounding box center [300, 200] width 161 height 53
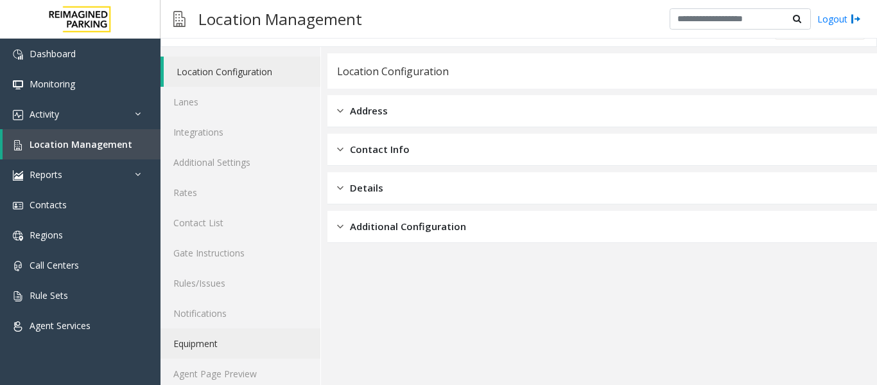
scroll to position [39, 0]
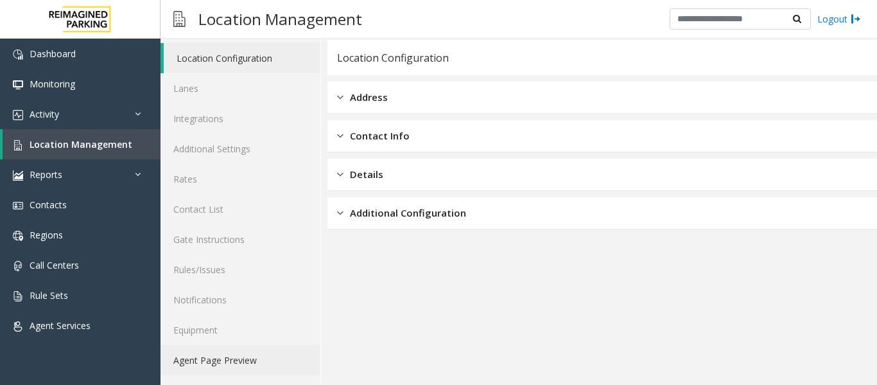
click at [243, 355] on link "Agent Page Preview" at bounding box center [241, 360] width 160 height 30
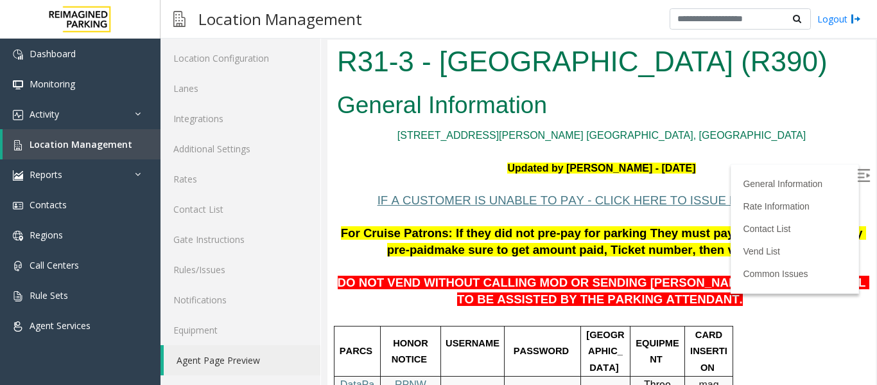
click at [858, 175] on img at bounding box center [864, 175] width 13 height 13
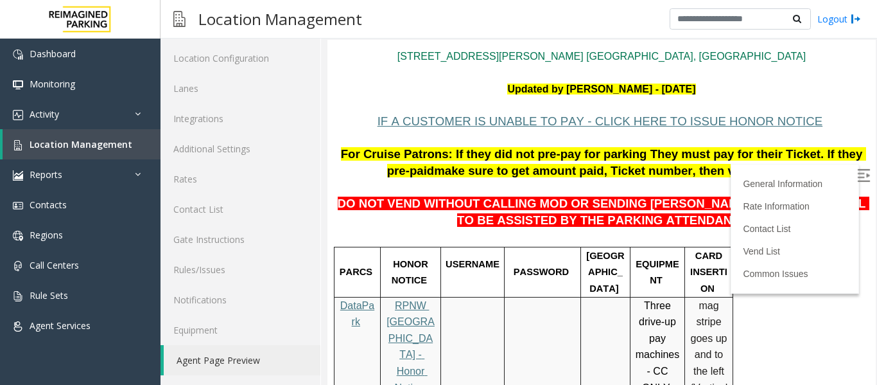
scroll to position [64, 0]
